Goal: Information Seeking & Learning: Learn about a topic

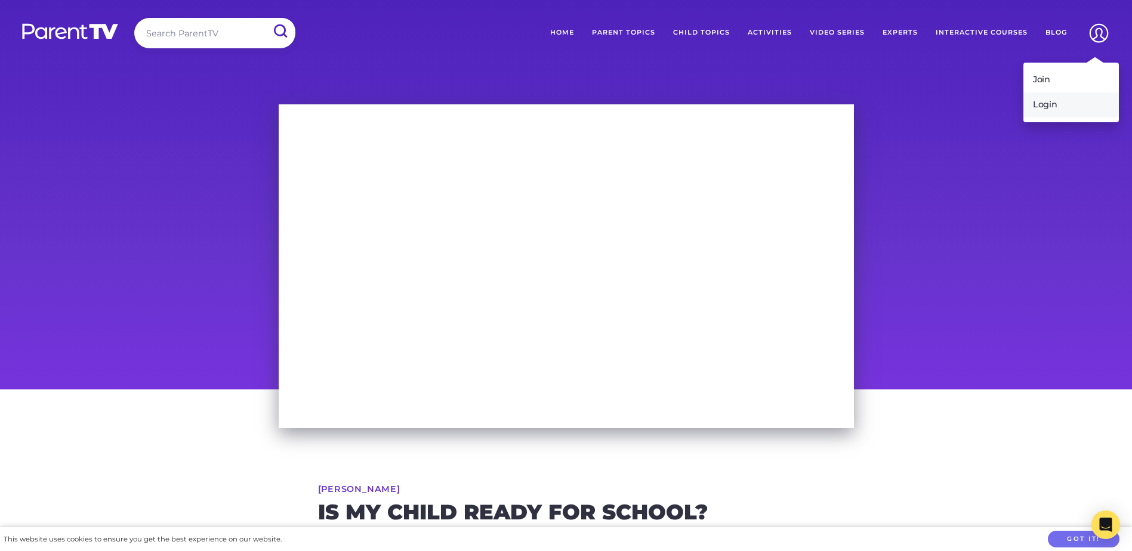
click at [1038, 111] on link "Login" at bounding box center [1070, 104] width 95 height 25
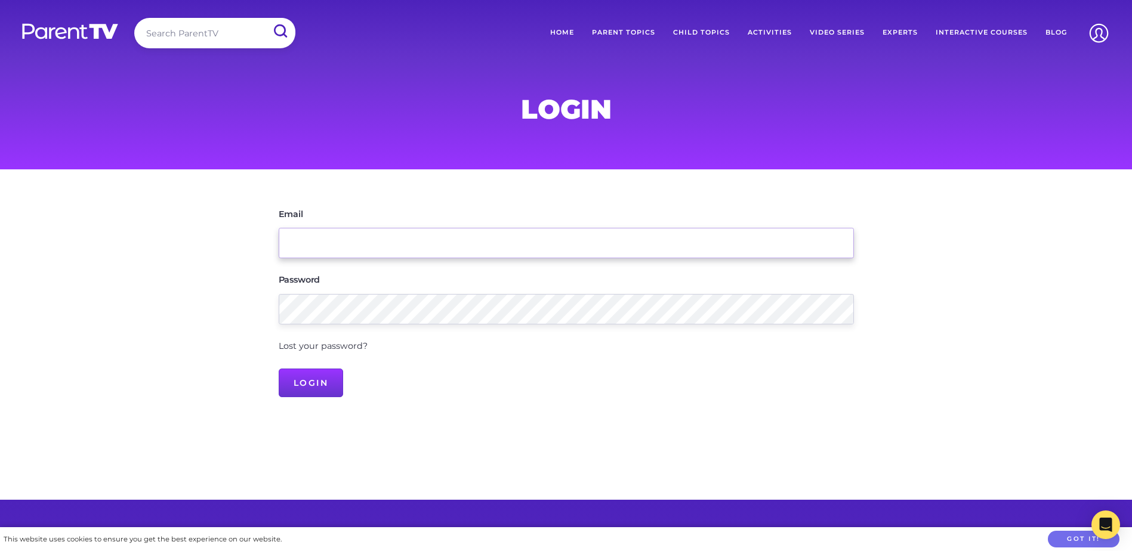
click at [288, 254] on input "Email" at bounding box center [566, 243] width 575 height 30
type input "director@mothercraftchildcare.com.au"
click at [279, 369] on input "Login" at bounding box center [311, 383] width 65 height 29
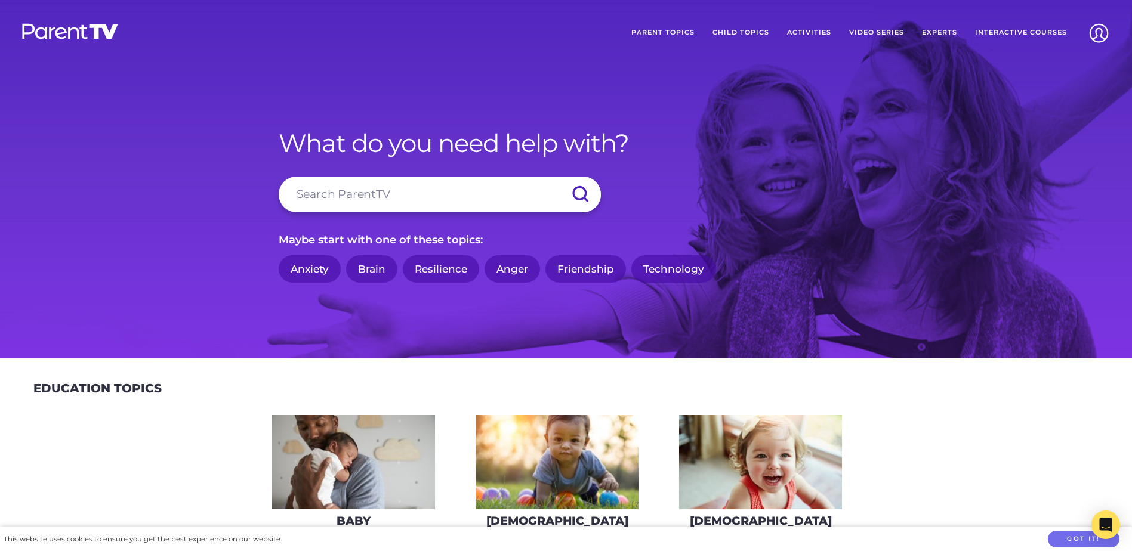
click at [351, 203] on input "search" at bounding box center [440, 195] width 322 height 36
type input "is my child ready for school"
click at [559, 177] on input "submit" at bounding box center [580, 195] width 42 height 36
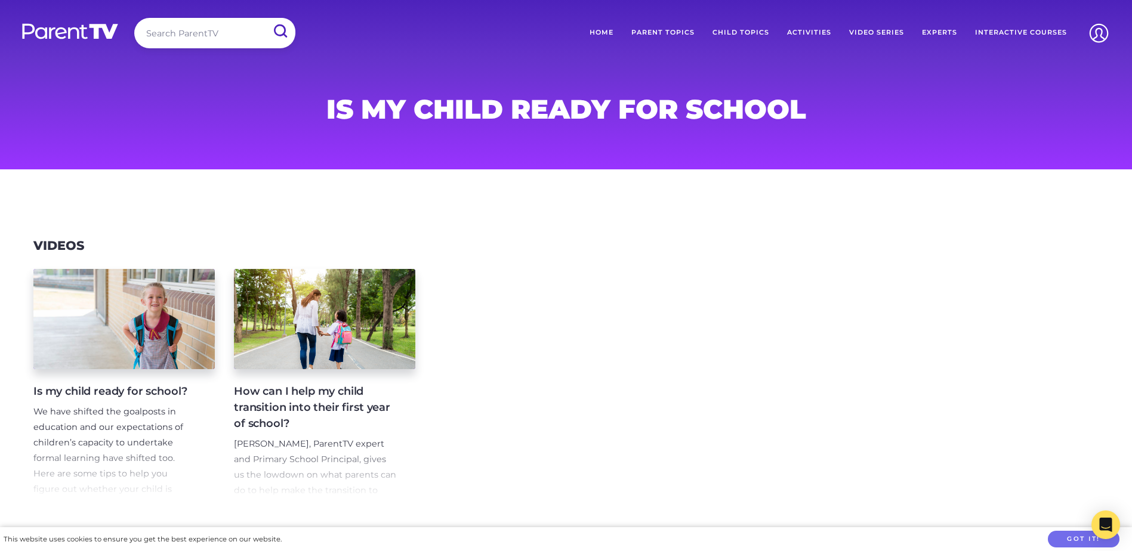
click at [116, 399] on h4 "Is my child ready for school?" at bounding box center [114, 392] width 162 height 16
